Goal: Task Accomplishment & Management: Manage account settings

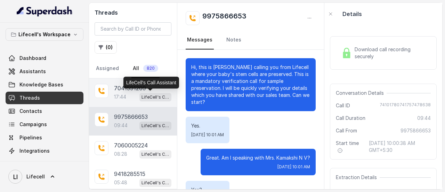
click at [141, 97] on p "LifeCell's Call Assistant" at bounding box center [155, 97] width 28 height 7
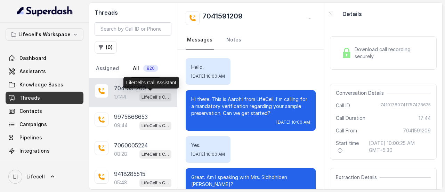
scroll to position [6507, 0]
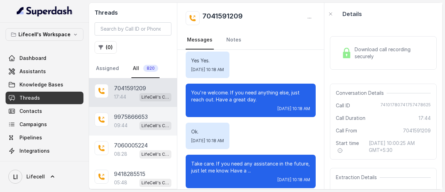
click at [125, 116] on p "9975866653" at bounding box center [131, 116] width 34 height 8
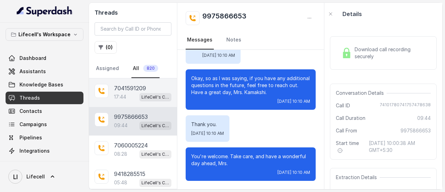
click at [120, 84] on p "7041591209" at bounding box center [130, 88] width 32 height 8
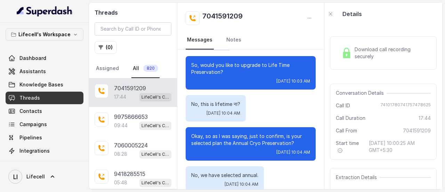
scroll to position [1377, 0]
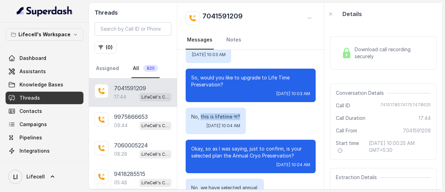
drag, startPoint x: 201, startPoint y: 97, endPoint x: 242, endPoint y: 96, distance: 40.7
click at [240, 113] on p "No, this is lifetime ना?" at bounding box center [215, 116] width 49 height 7
drag, startPoint x: 226, startPoint y: 167, endPoint x: 240, endPoint y: 167, distance: 13.9
click at [240, 184] on p "No, we have selected annual." at bounding box center [224, 187] width 67 height 7
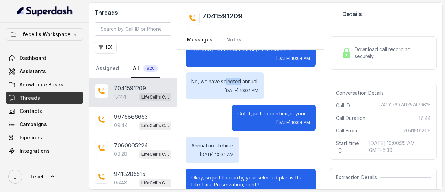
scroll to position [1471, 0]
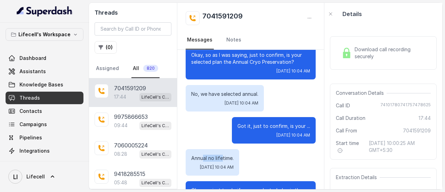
drag, startPoint x: 204, startPoint y: 135, endPoint x: 222, endPoint y: 135, distance: 18.1
click at [222, 154] on p "Annual no lifetime." at bounding box center [212, 157] width 42 height 7
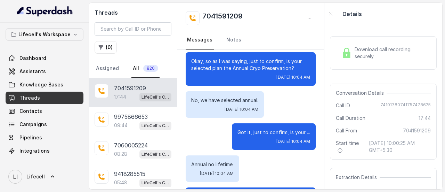
scroll to position [1390, 0]
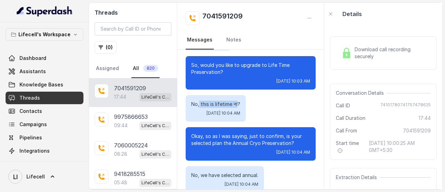
drag, startPoint x: 199, startPoint y: 85, endPoint x: 237, endPoint y: 82, distance: 38.4
click at [237, 100] on p "No, this is lifetime ना?" at bounding box center [215, 103] width 49 height 7
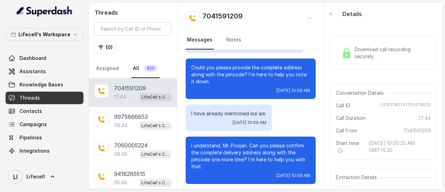
scroll to position [3917, 0]
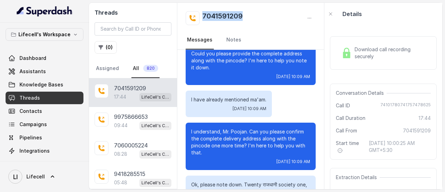
drag, startPoint x: 246, startPoint y: 13, endPoint x: 202, endPoint y: 17, distance: 44.4
click at [202, 17] on div "7041591209" at bounding box center [251, 18] width 130 height 14
copy h2 "7041591209"
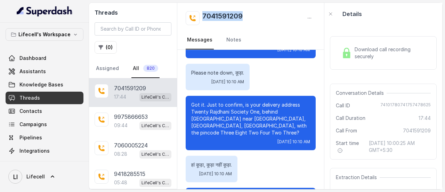
scroll to position [4128, 0]
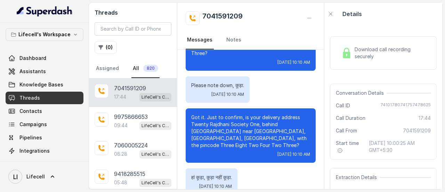
click at [360, 52] on span "Download call recording securely" at bounding box center [391, 53] width 73 height 14
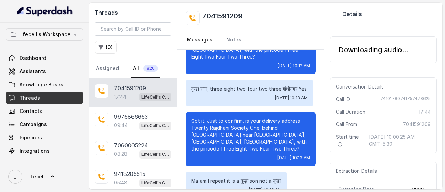
scroll to position [4884, 0]
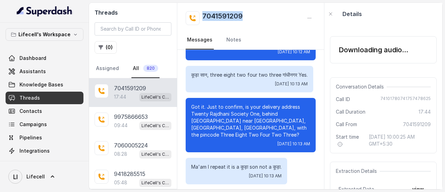
drag, startPoint x: 251, startPoint y: 18, endPoint x: 202, endPoint y: 16, distance: 49.4
click at [202, 16] on div "7041591209" at bounding box center [251, 18] width 130 height 14
copy h2 "7041591209"
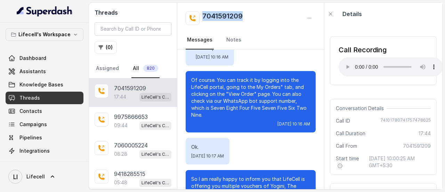
scroll to position [6110, 0]
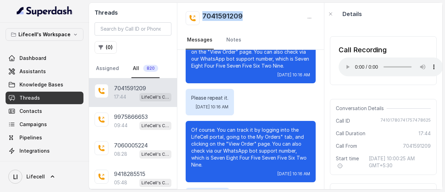
copy h2 "7041591209"
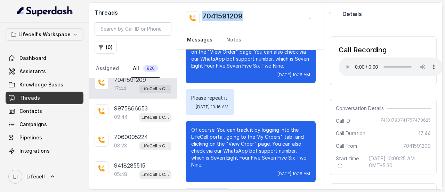
scroll to position [0, 0]
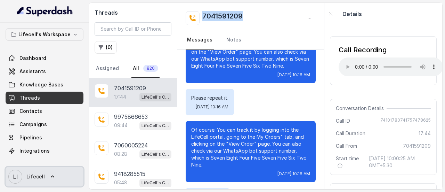
click at [52, 177] on icon at bounding box center [52, 176] width 7 height 7
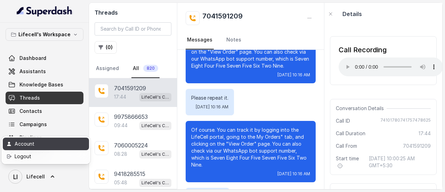
click at [49, 145] on div "Account" at bounding box center [44, 143] width 59 height 8
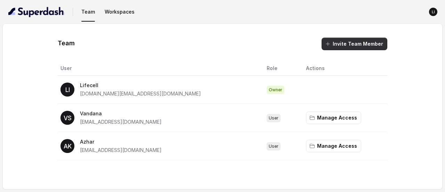
click at [351, 45] on button "Invite Team Member" at bounding box center [355, 44] width 66 height 13
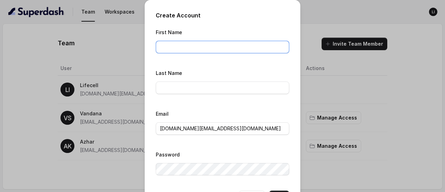
click at [190, 48] on input "First Name" at bounding box center [222, 47] width 133 height 13
type input "[PERSON_NAME]"
